Goal: Information Seeking & Learning: Check status

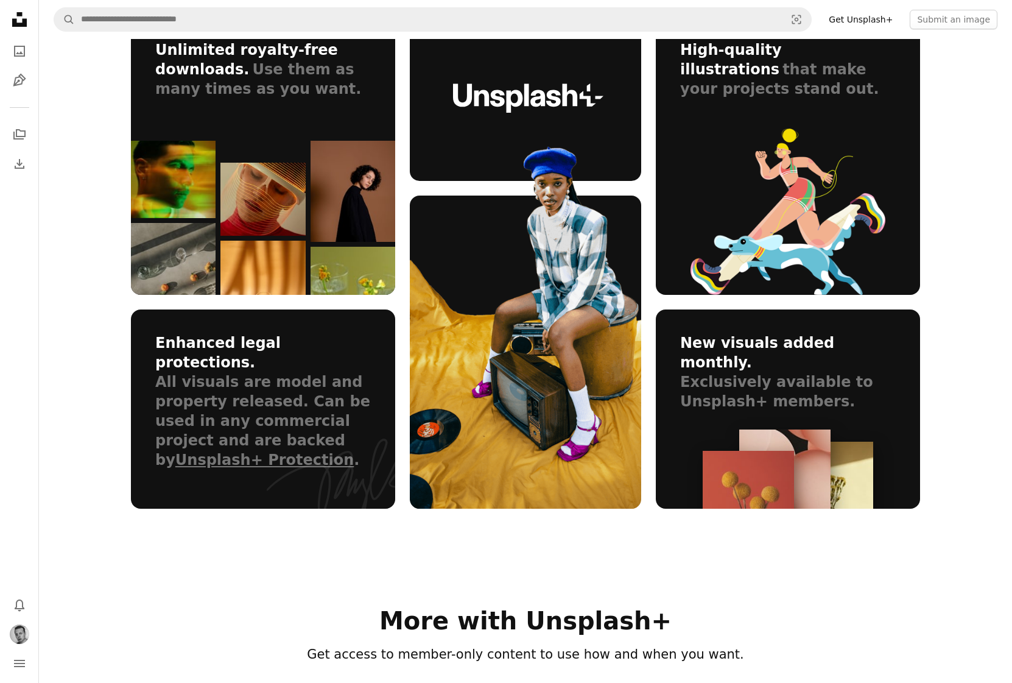
scroll to position [733, 0]
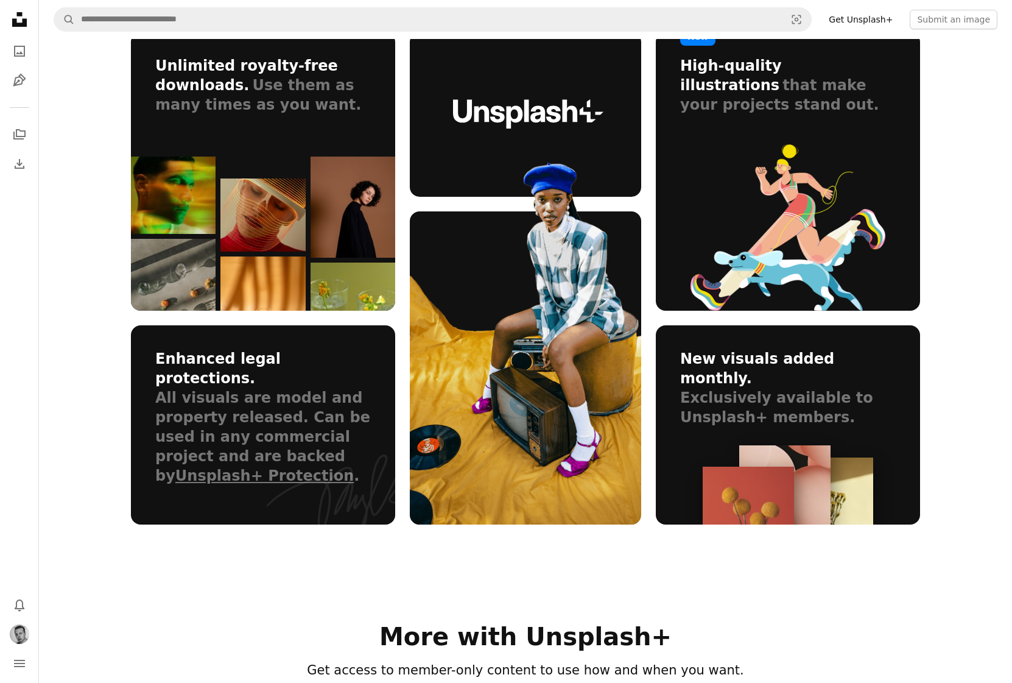
click at [88, 398] on section "Why go Unsplash+ Unlimited royalty-free downloads. Use them as many times as yo…" at bounding box center [525, 241] width 973 height 570
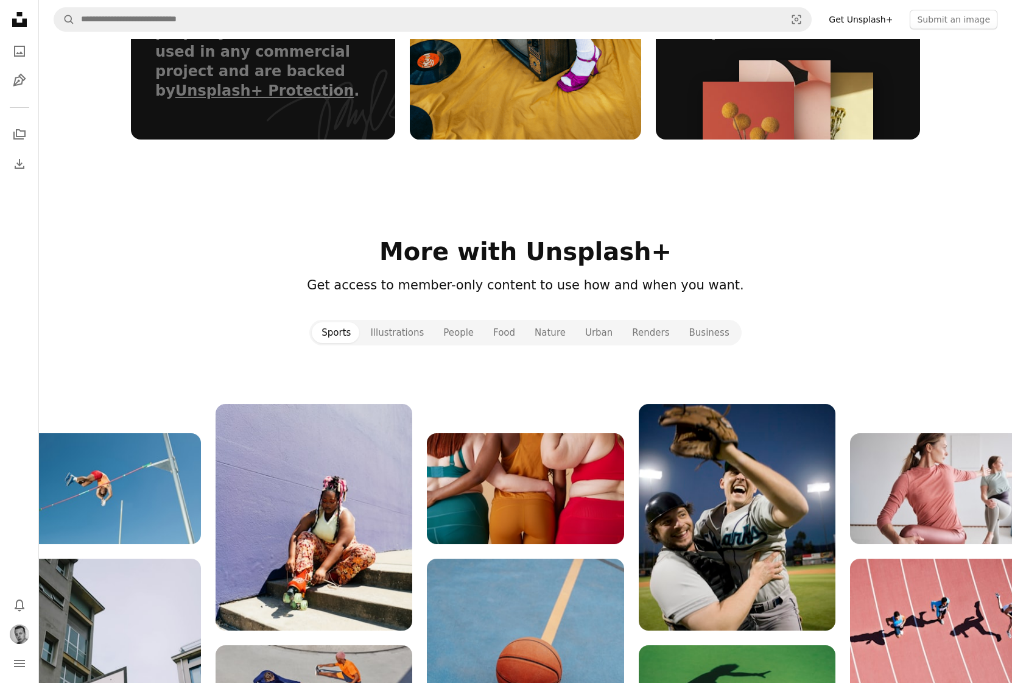
scroll to position [1344, 0]
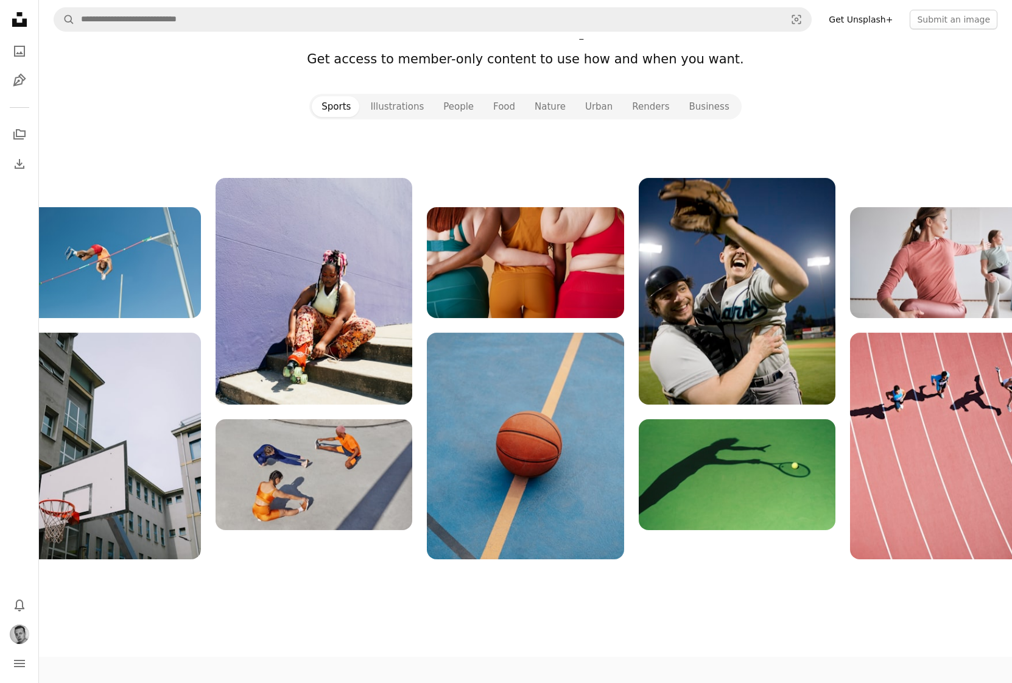
click at [206, 251] on div at bounding box center [526, 368] width 1044 height 381
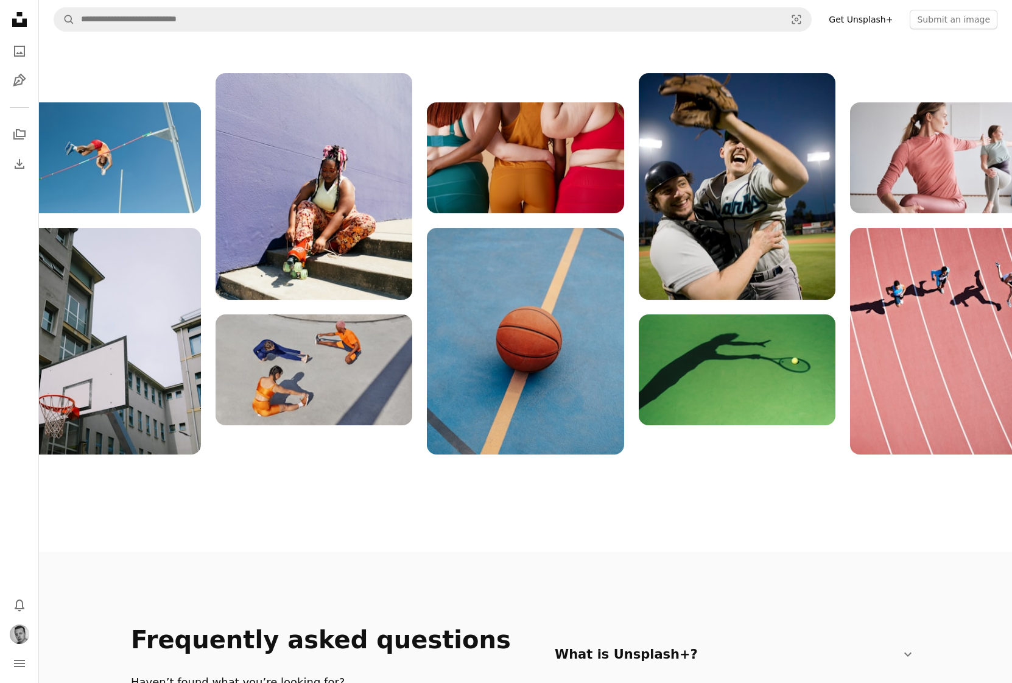
scroll to position [0, 0]
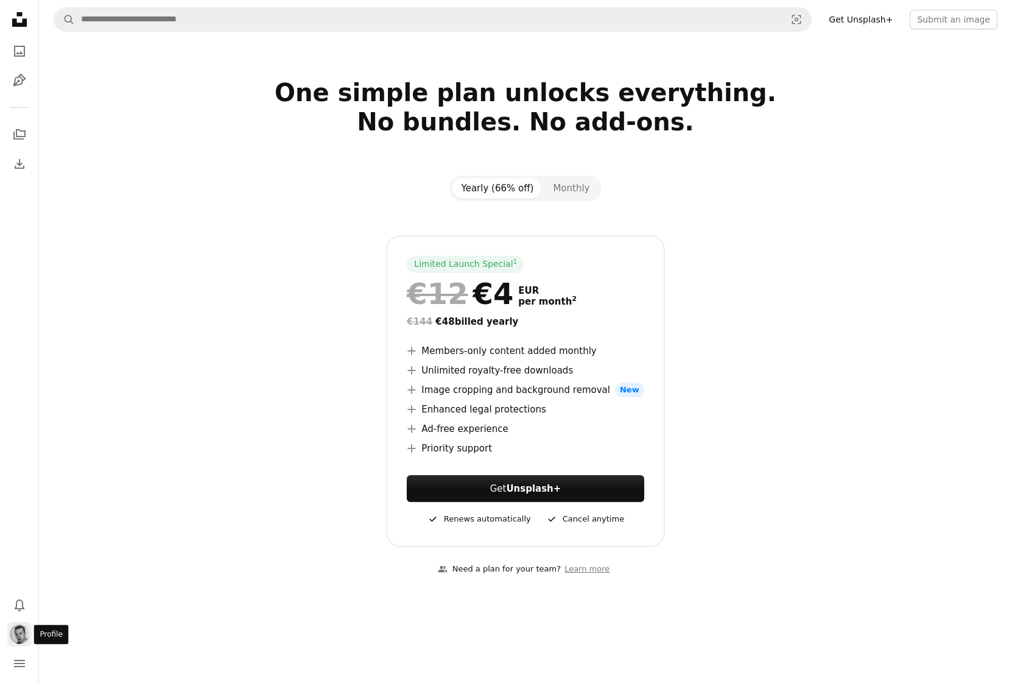
click at [22, 637] on img "Profile" at bounding box center [19, 633] width 19 height 19
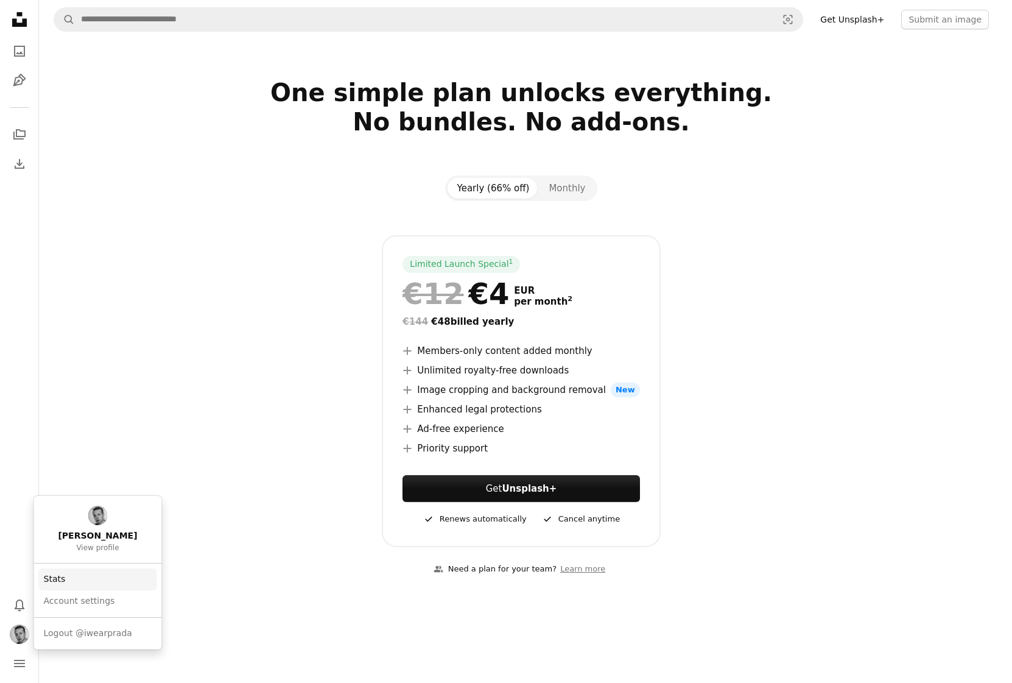
click at [73, 582] on link "Stats" at bounding box center [98, 579] width 118 height 22
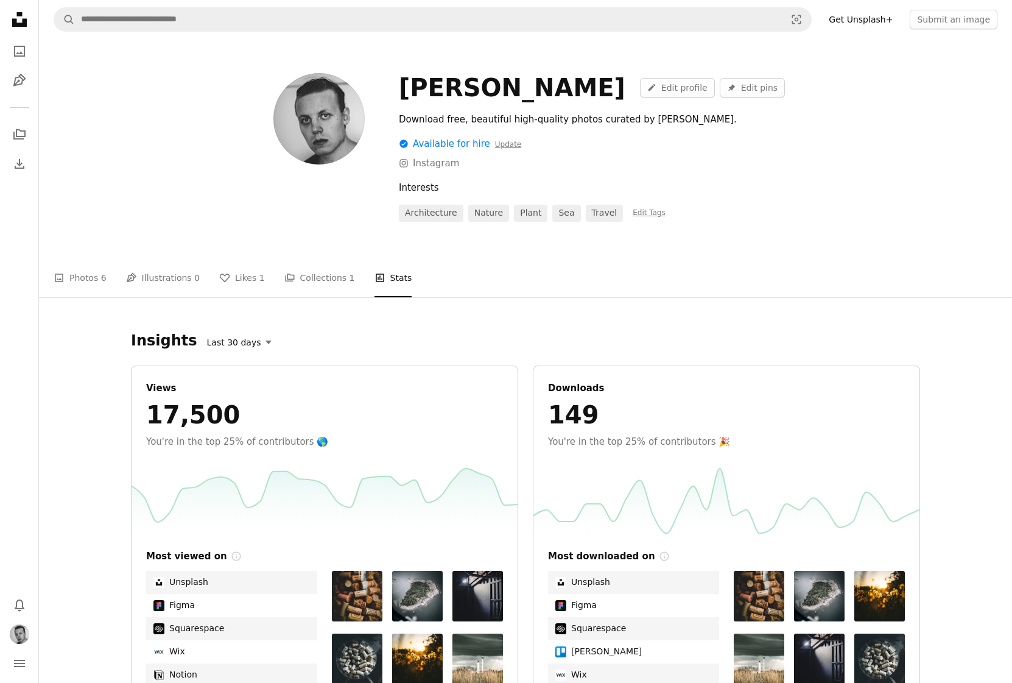
click at [240, 342] on button "Last 30 days" at bounding box center [239, 342] width 79 height 18
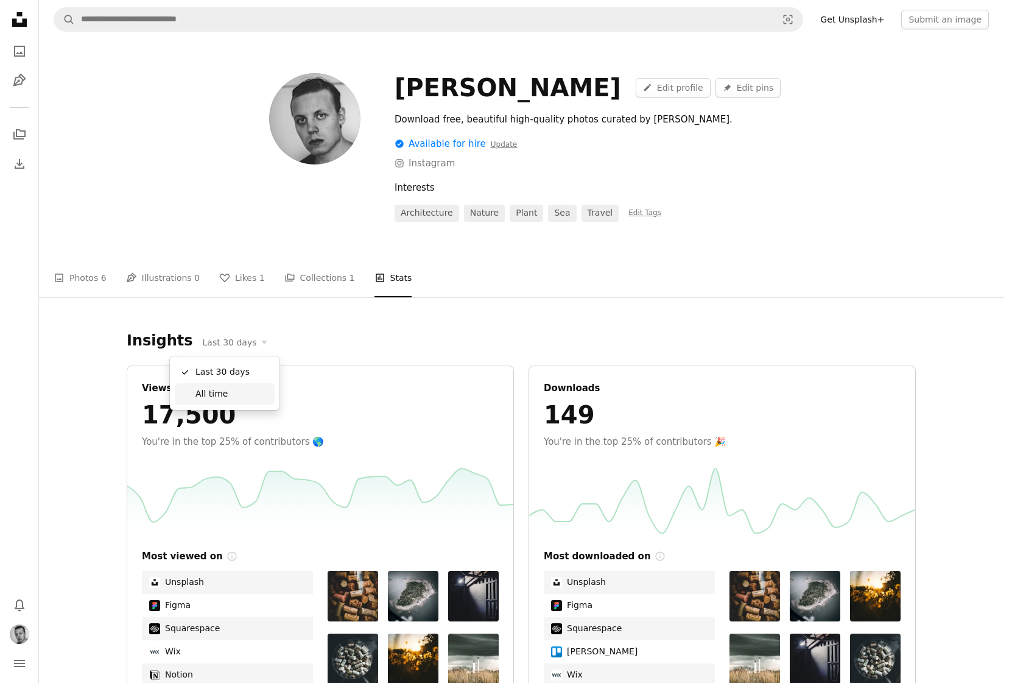
click at [219, 393] on span "All time" at bounding box center [233, 394] width 74 height 12
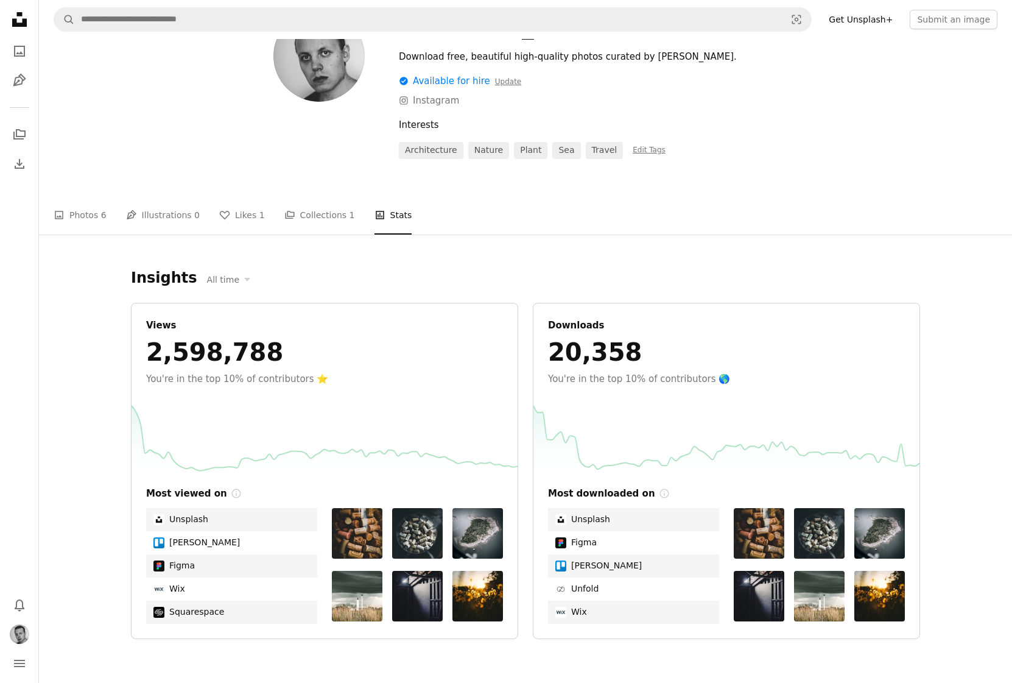
scroll to position [79, 0]
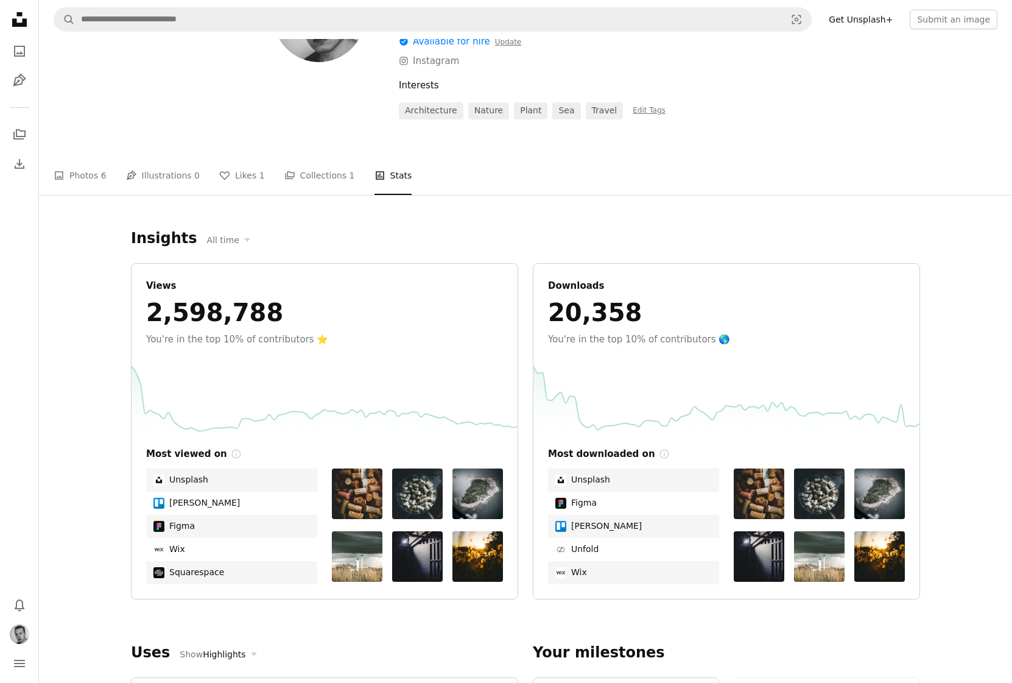
scroll to position [110, 0]
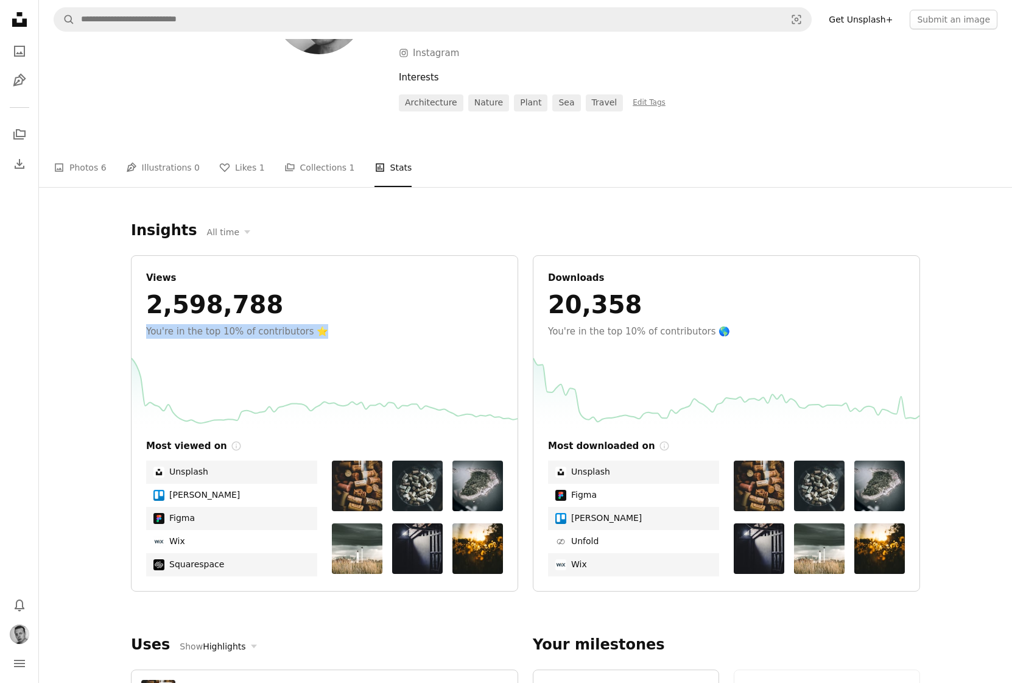
drag, startPoint x: 146, startPoint y: 327, endPoint x: 323, endPoint y: 331, distance: 177.3
click at [323, 331] on div "Views 2,598,788 You're in the top 10% of contributors ⭐️ Most viewed on Info ic…" at bounding box center [324, 423] width 387 height 336
